Goal: Task Accomplishment & Management: Use online tool/utility

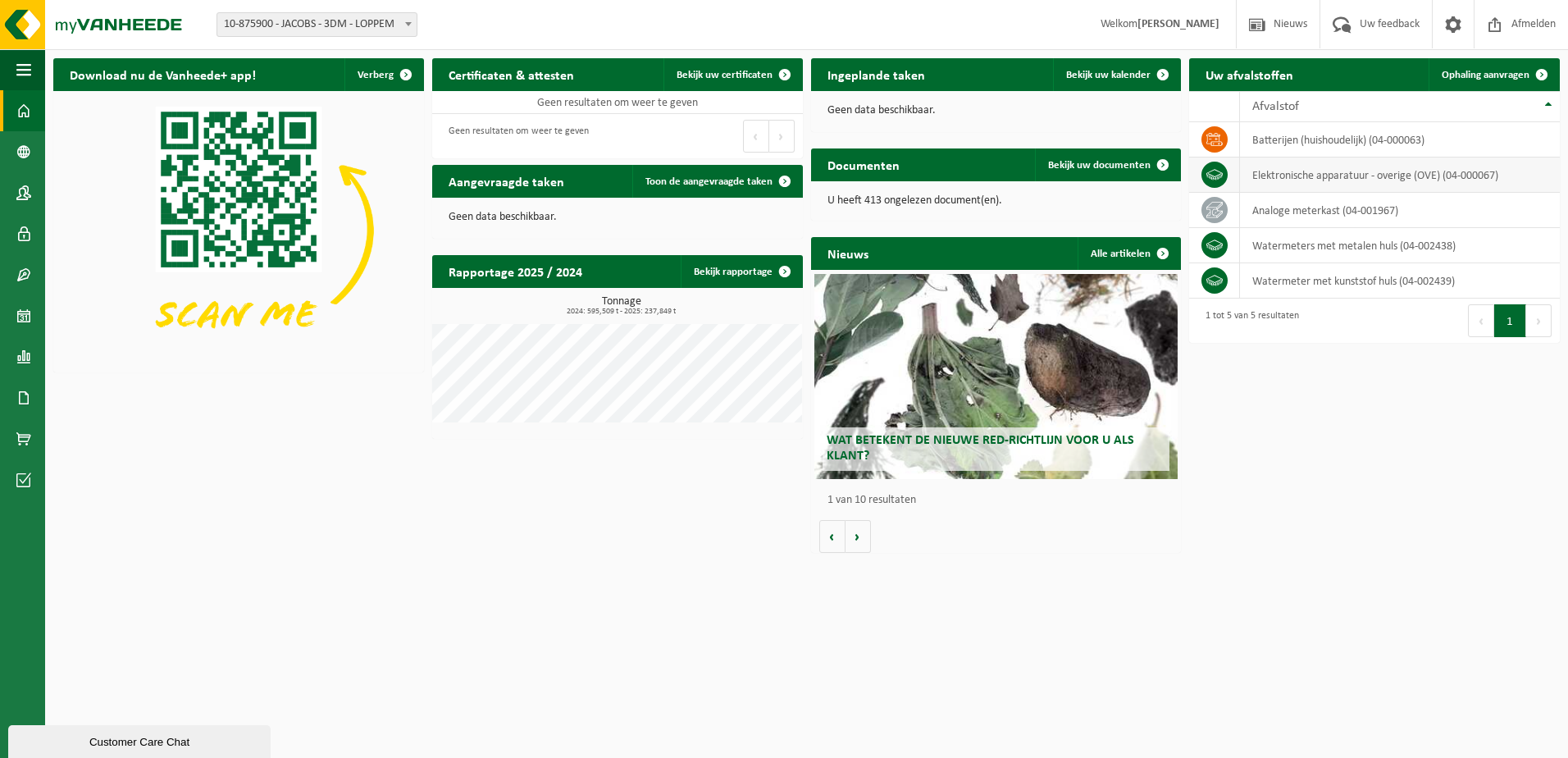
click at [1220, 171] on icon at bounding box center [1215, 175] width 17 height 17
click at [1483, 78] on span "Ophaling aanvragen" at bounding box center [1486, 75] width 88 height 11
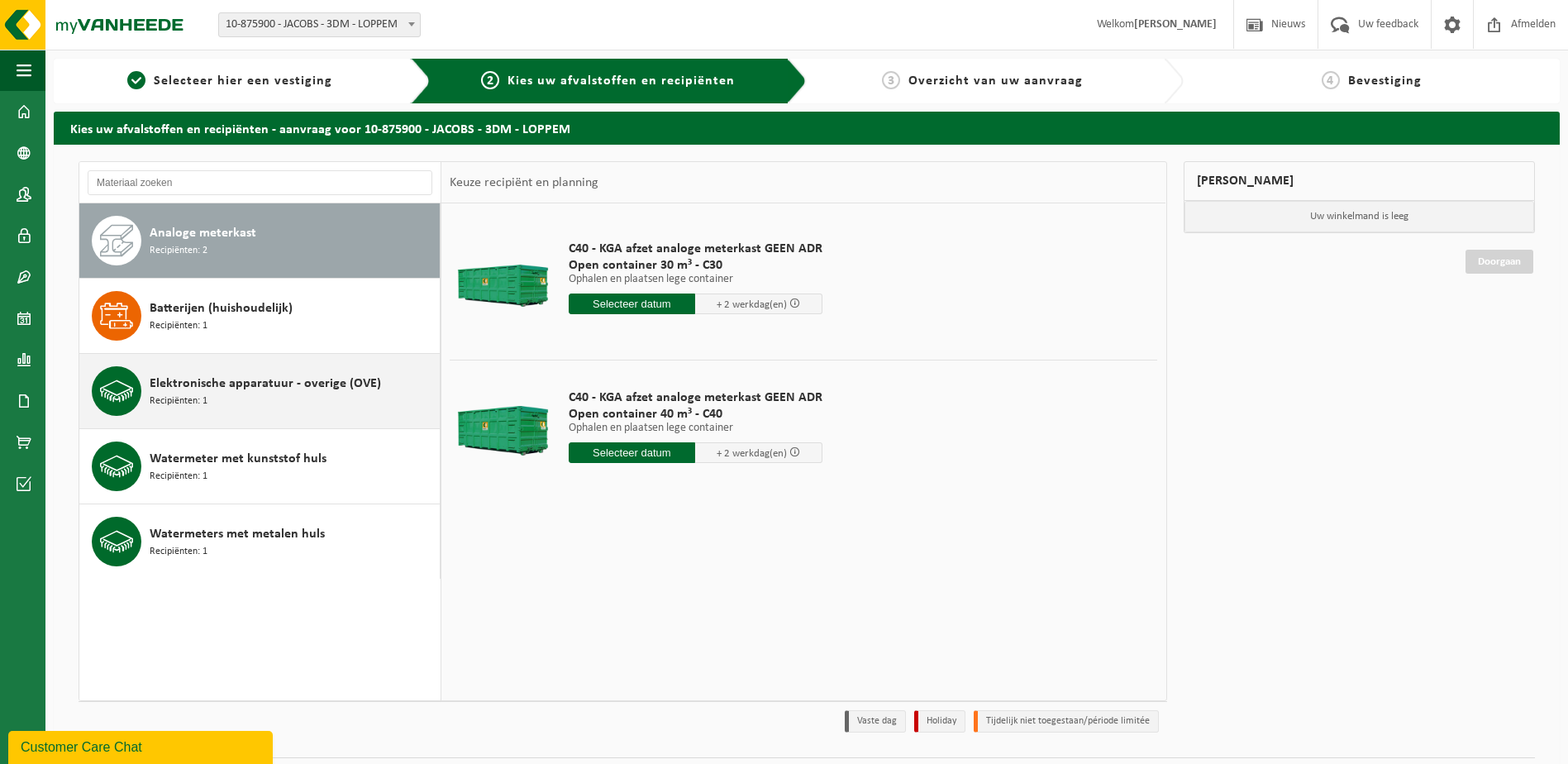
click at [226, 395] on div "Elektronische apparatuur - overige (OVE) Recipiënten: 1" at bounding box center [293, 391] width 286 height 49
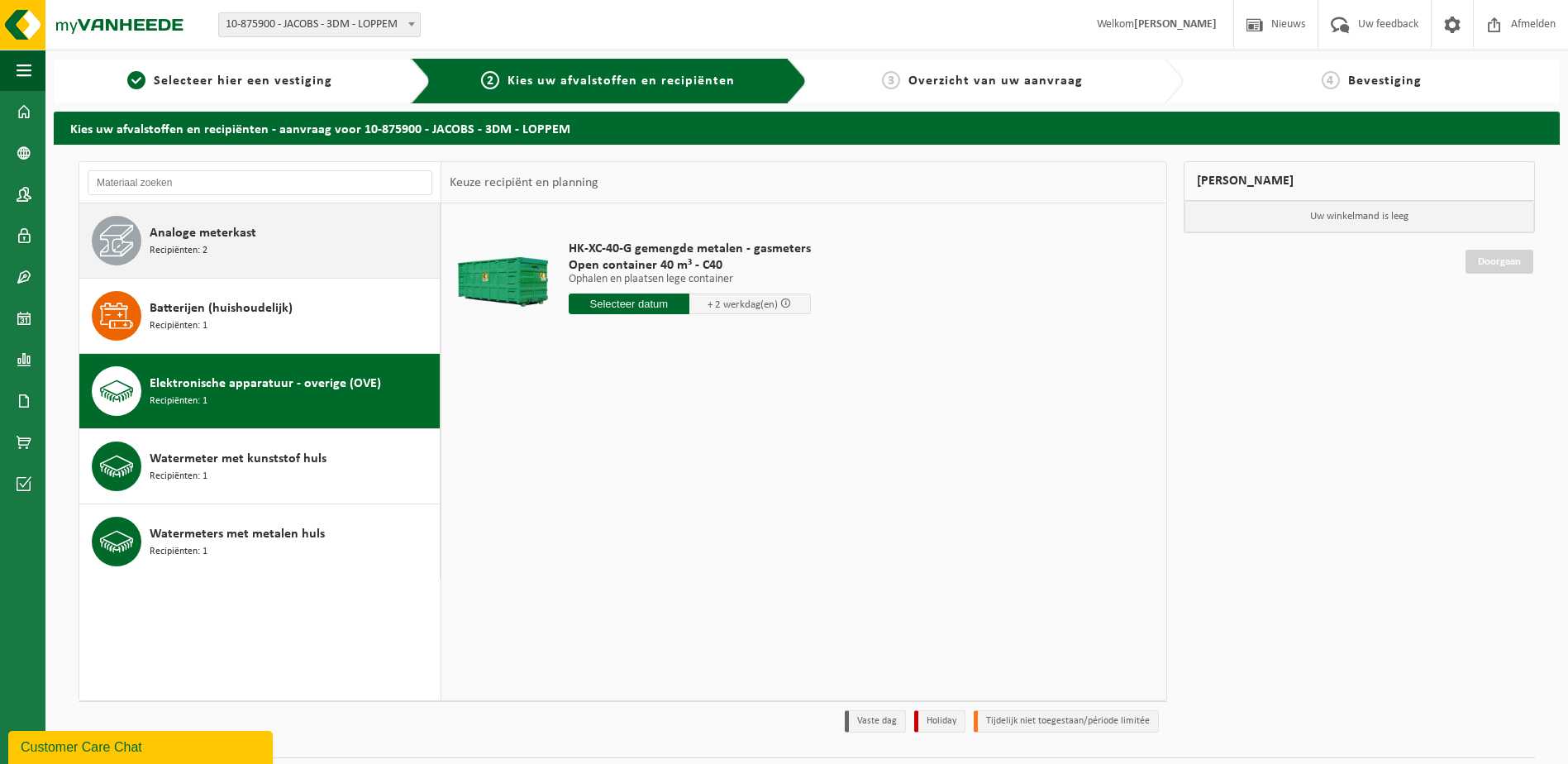
click at [202, 233] on span "Analoge meterkast" at bounding box center [202, 233] width 106 height 20
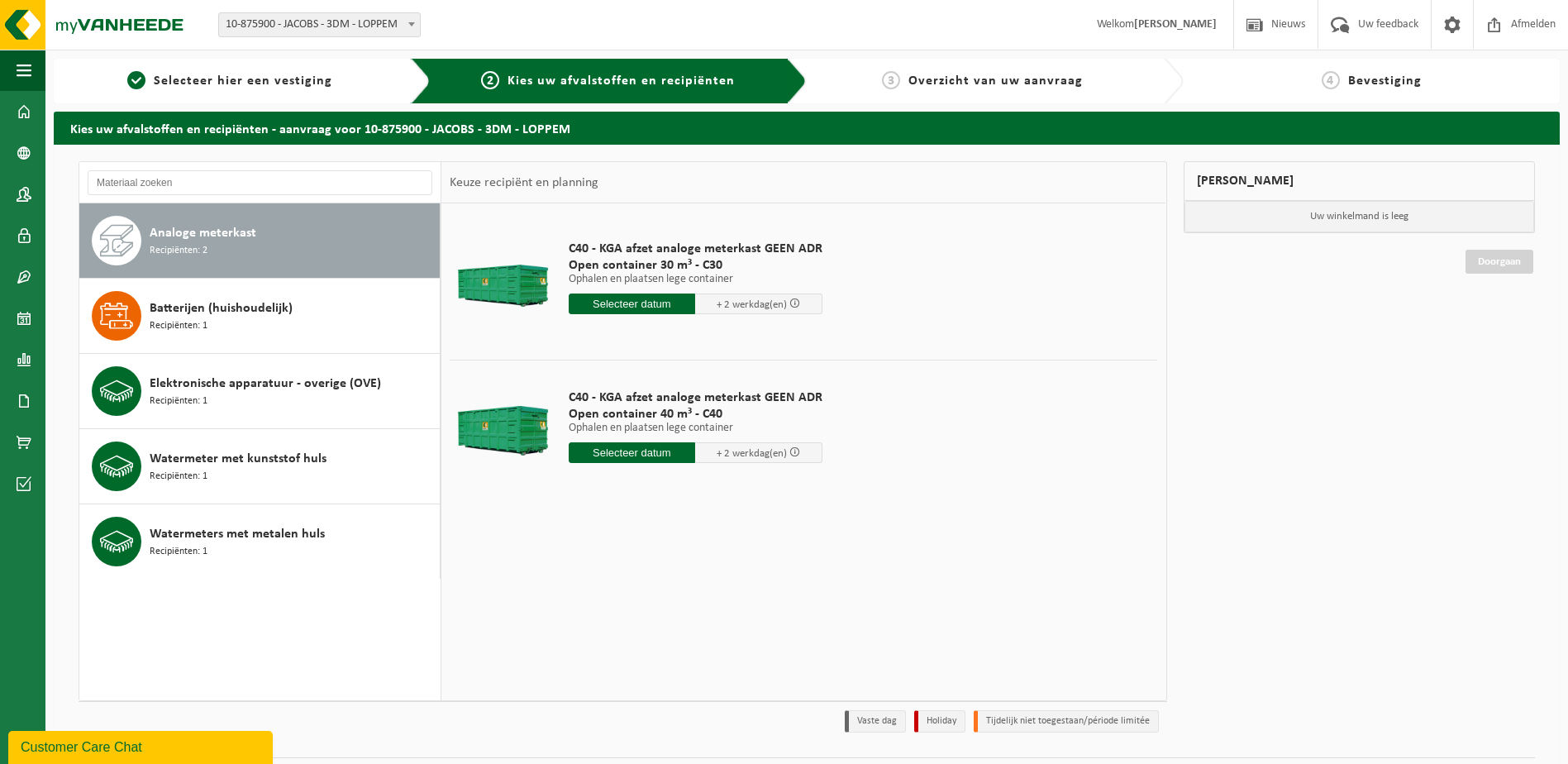
click at [638, 453] on input "text" at bounding box center [633, 452] width 127 height 21
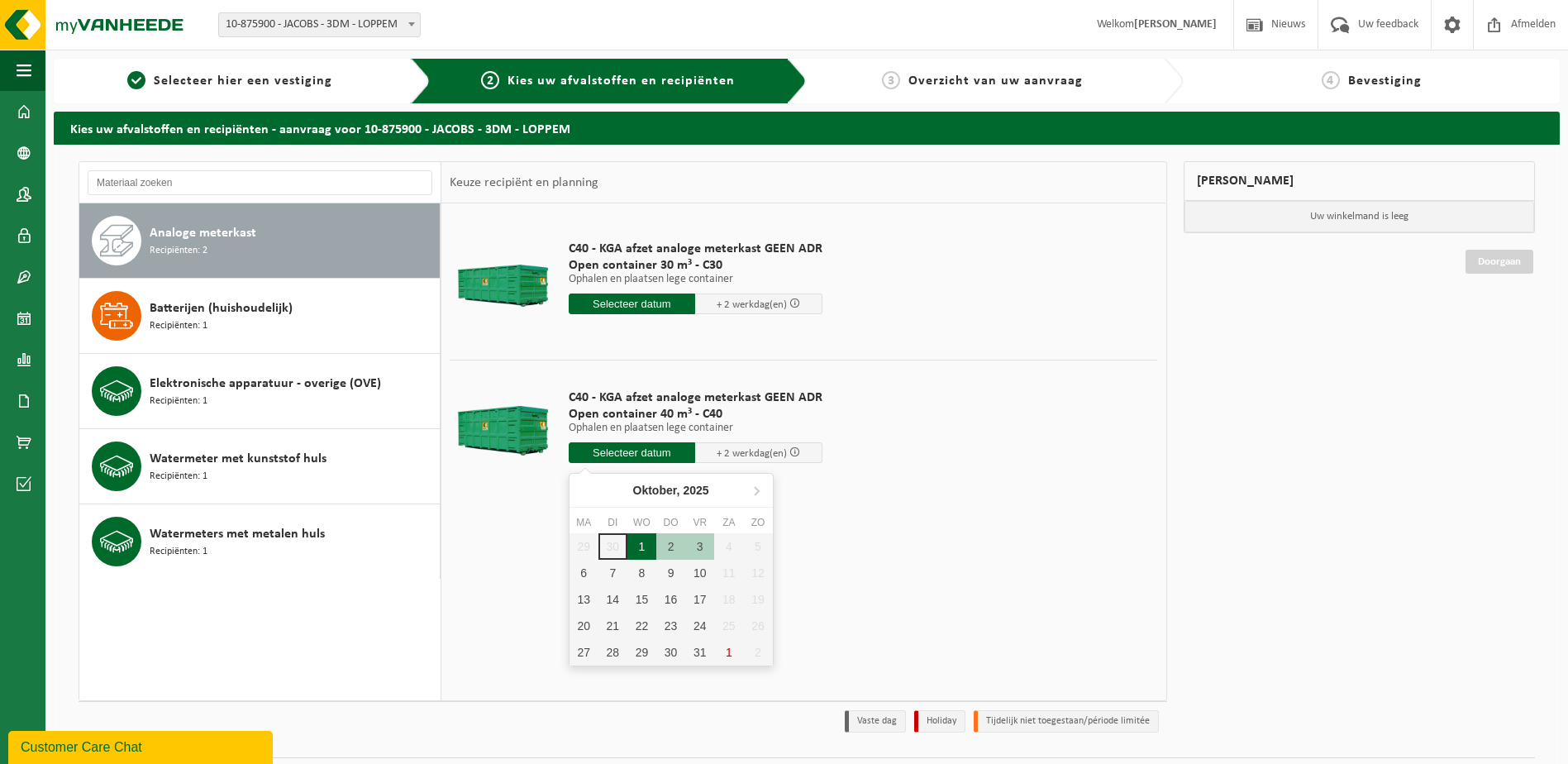
click at [643, 553] on div "1" at bounding box center [642, 546] width 29 height 27
type input "Van 2025-10-01"
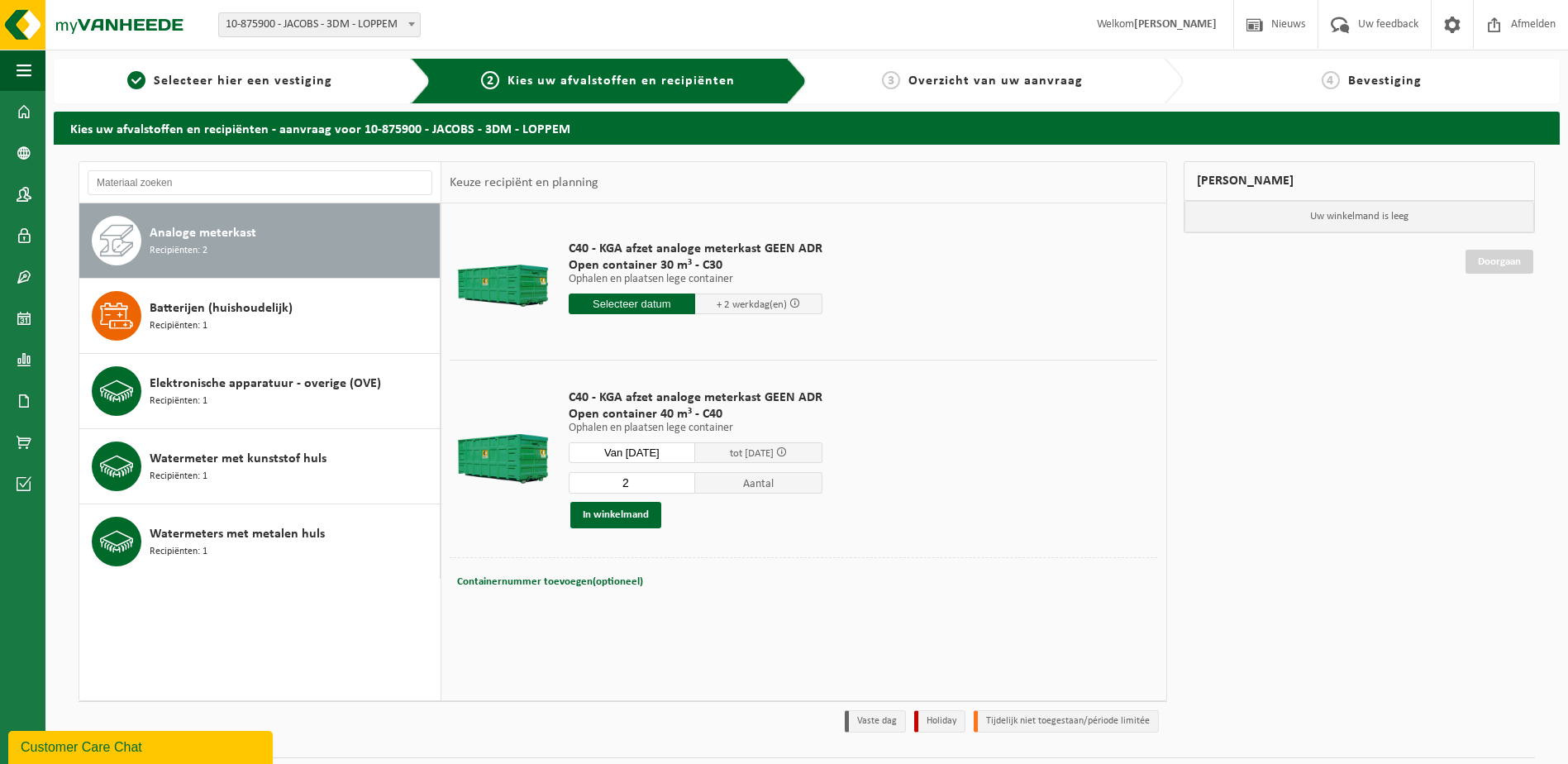
type input "2"
click at [680, 481] on input "2" at bounding box center [633, 483] width 127 height 22
click at [617, 514] on button "In winkelmand" at bounding box center [616, 515] width 91 height 27
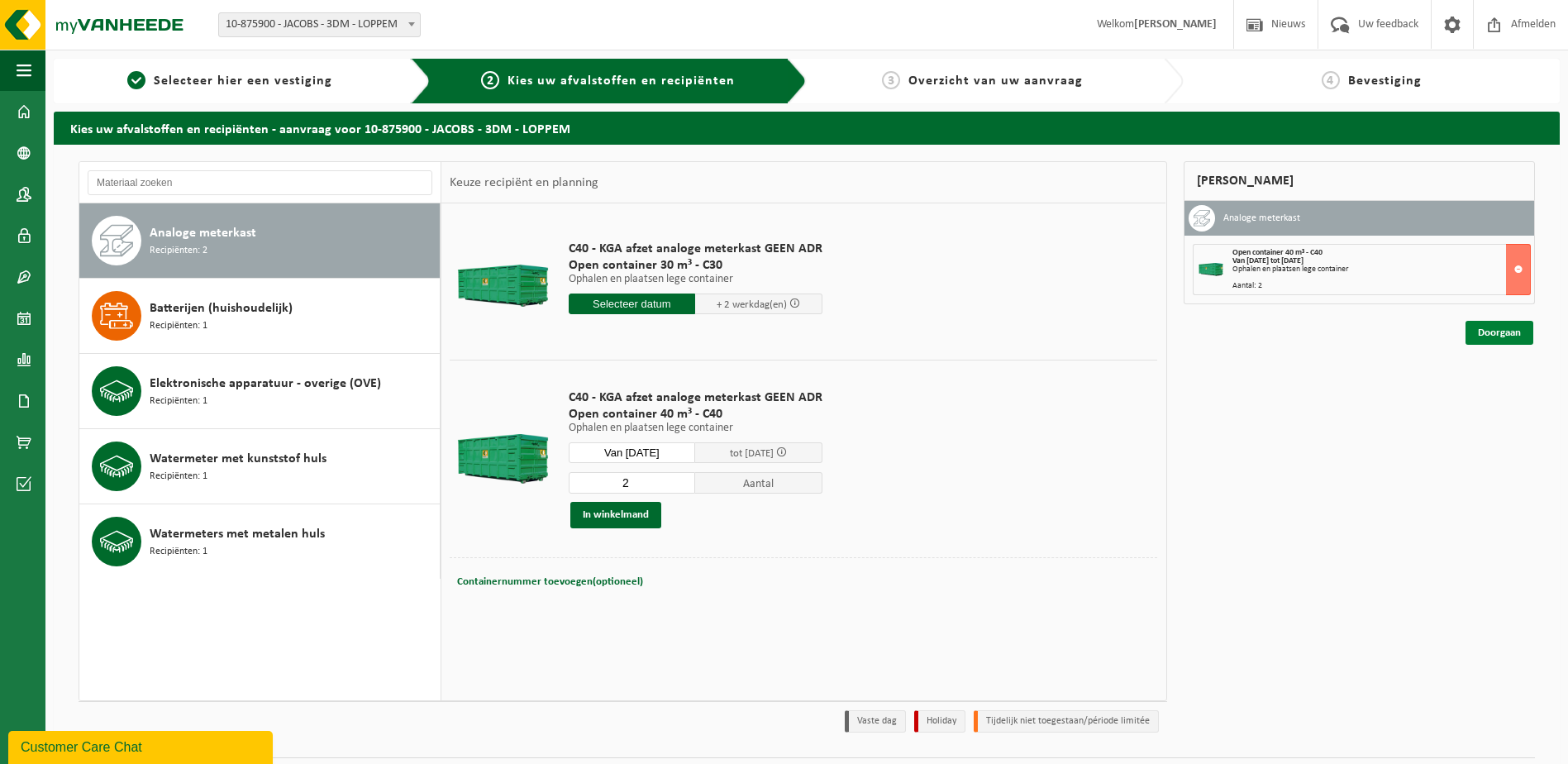
click at [1514, 334] on link "Doorgaan" at bounding box center [1499, 332] width 68 height 24
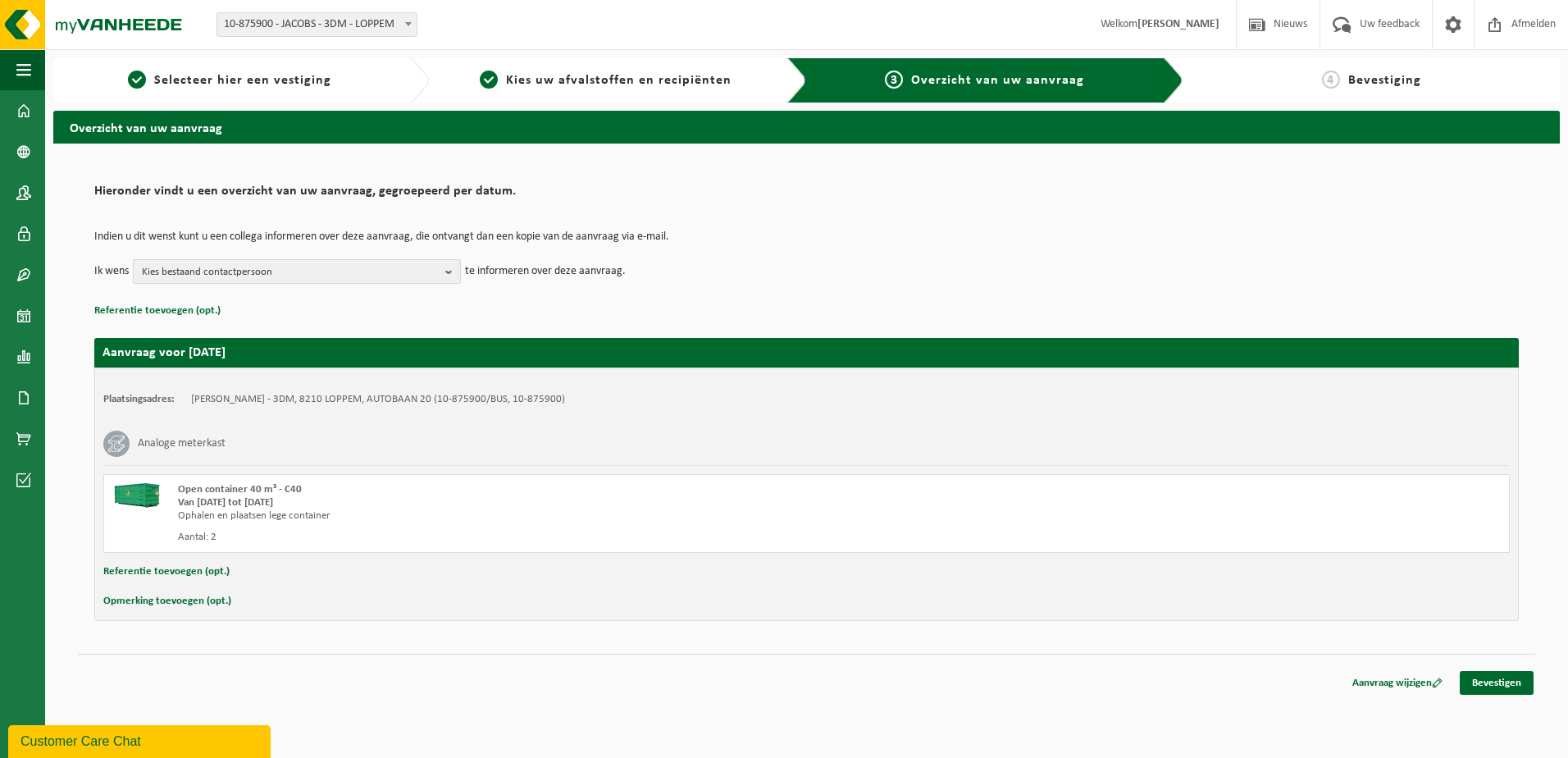
click at [448, 270] on b "button" at bounding box center [453, 271] width 15 height 23
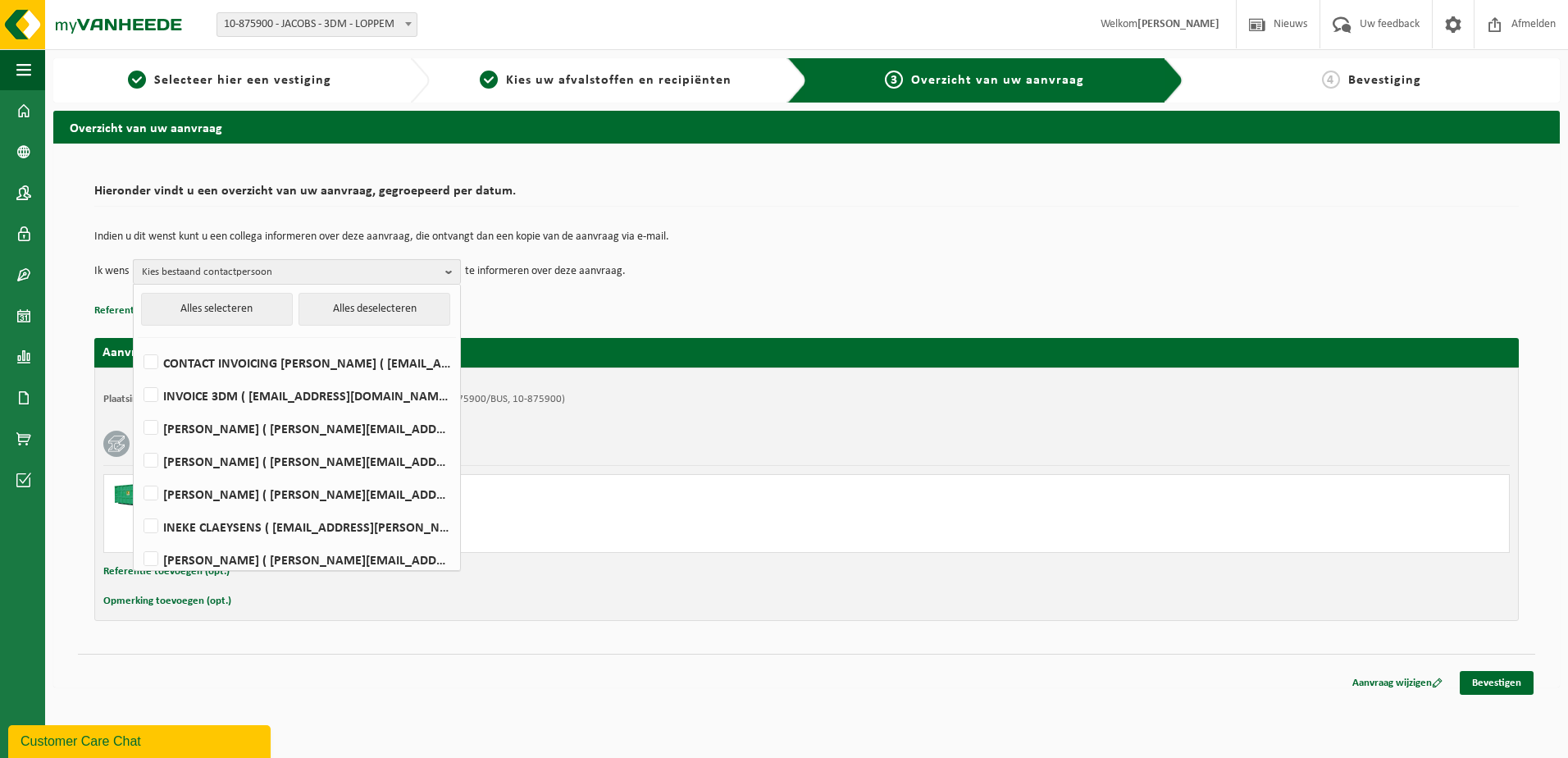
click at [448, 270] on b "button" at bounding box center [453, 271] width 15 height 24
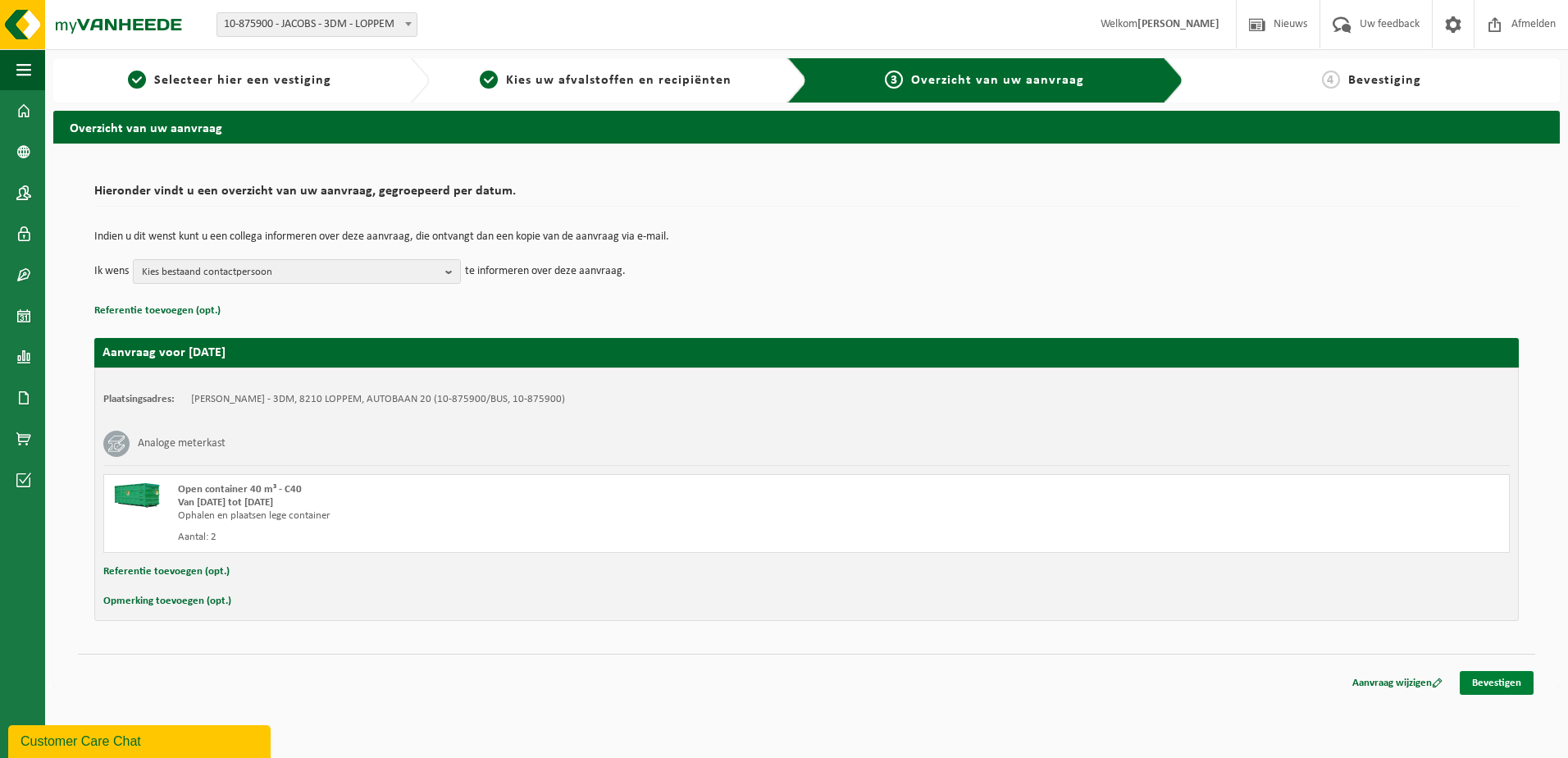
click at [1486, 678] on link "Bevestigen" at bounding box center [1497, 682] width 74 height 24
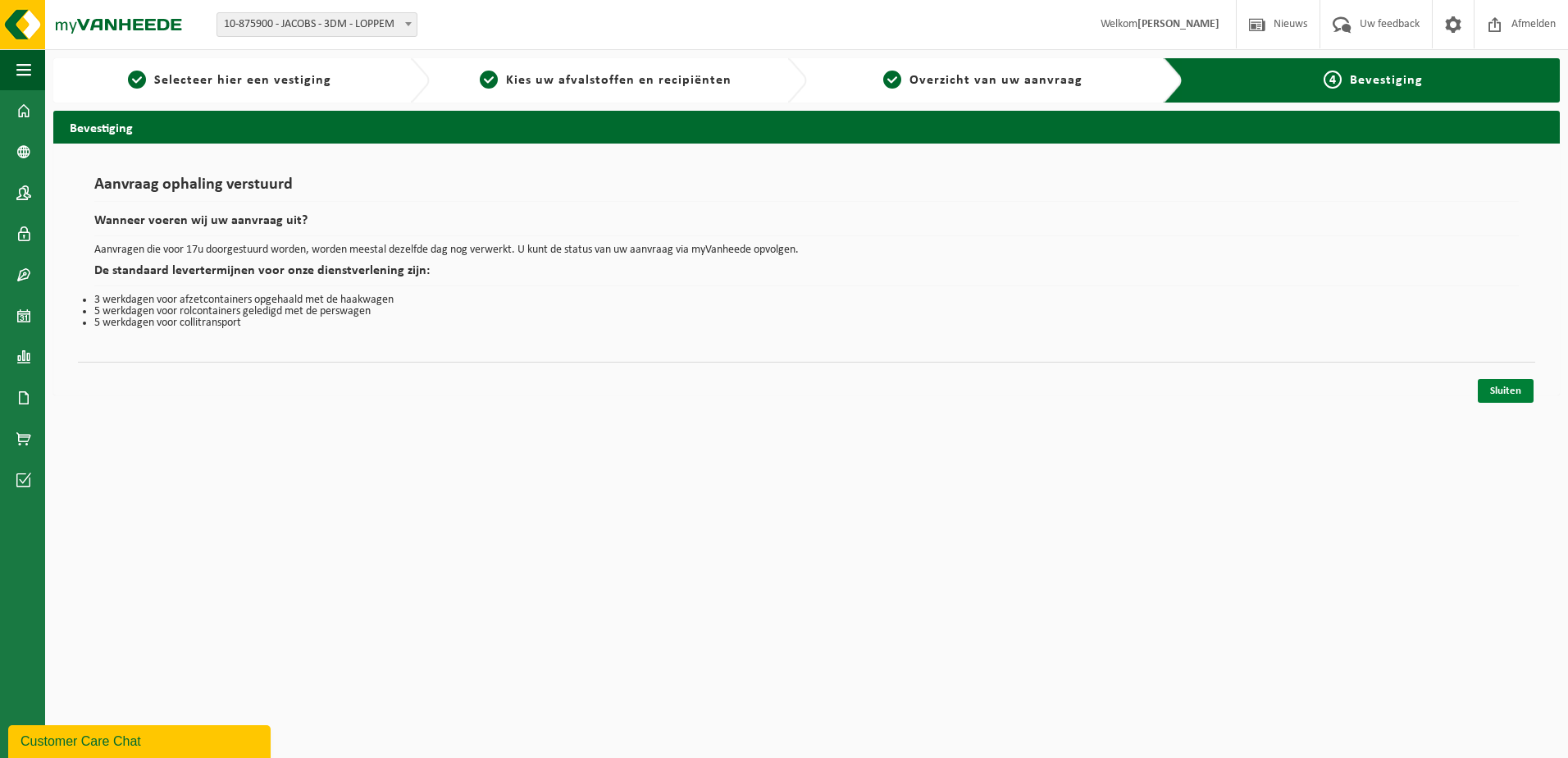
click at [1517, 387] on link "Sluiten" at bounding box center [1506, 390] width 56 height 24
